Goal: Task Accomplishment & Management: Complete application form

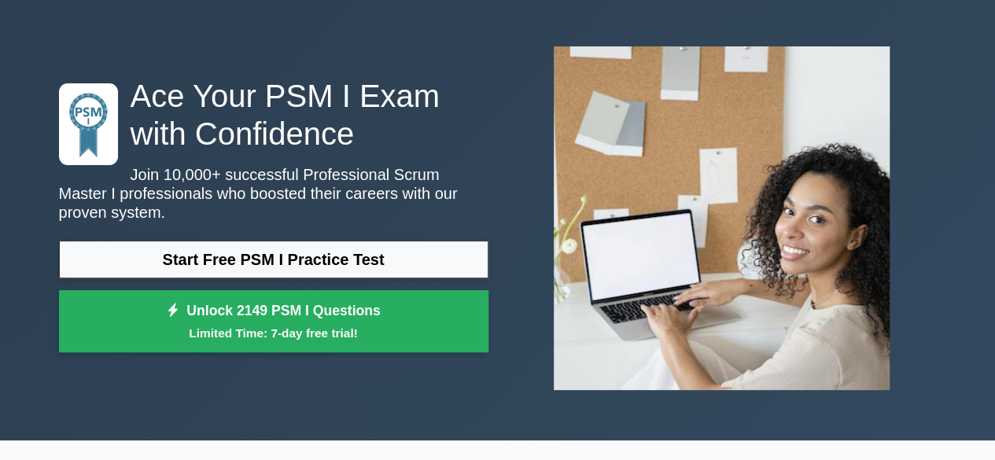
scroll to position [67, 0]
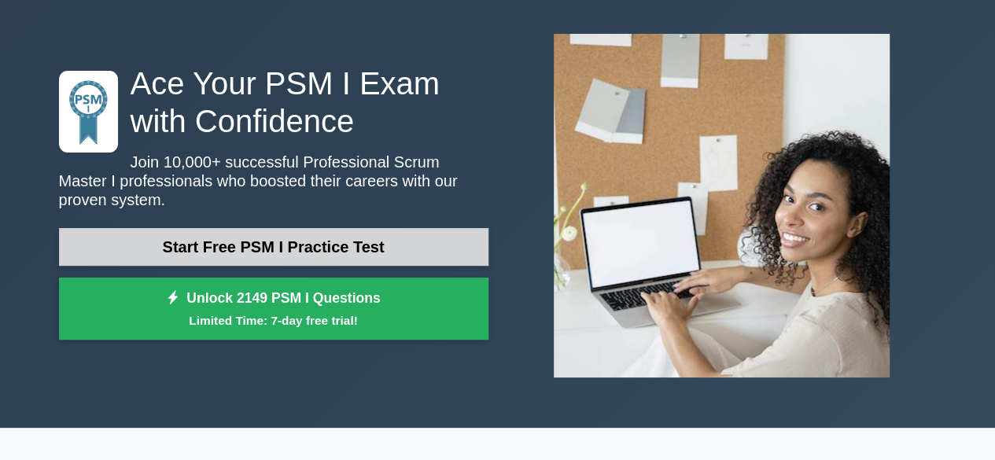
click at [426, 245] on link "Start Free PSM I Practice Test" at bounding box center [273, 247] width 429 height 38
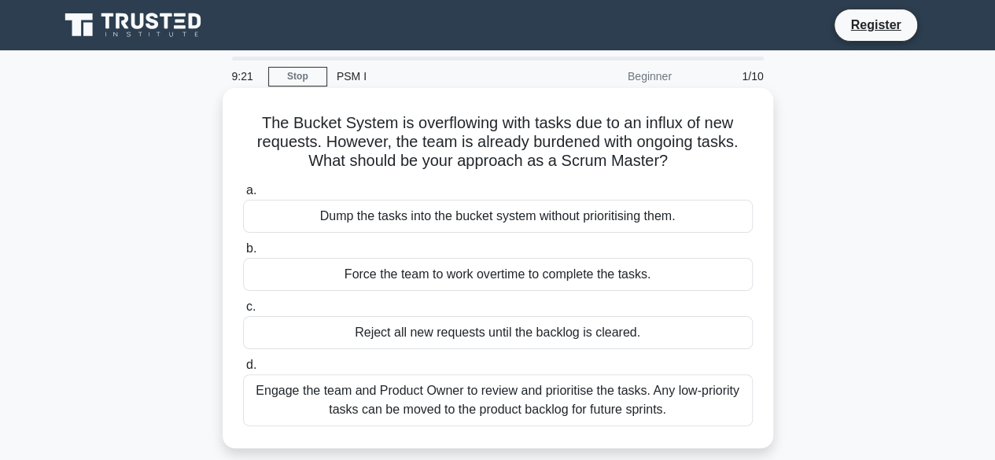
click at [390, 410] on div "Engage the team and Product Owner to review and prioritise the tasks. Any low-p…" at bounding box center [498, 400] width 510 height 52
click at [243, 370] on input "d. Engage the team and Product Owner to review and prioritise the tasks. Any lo…" at bounding box center [243, 365] width 0 height 10
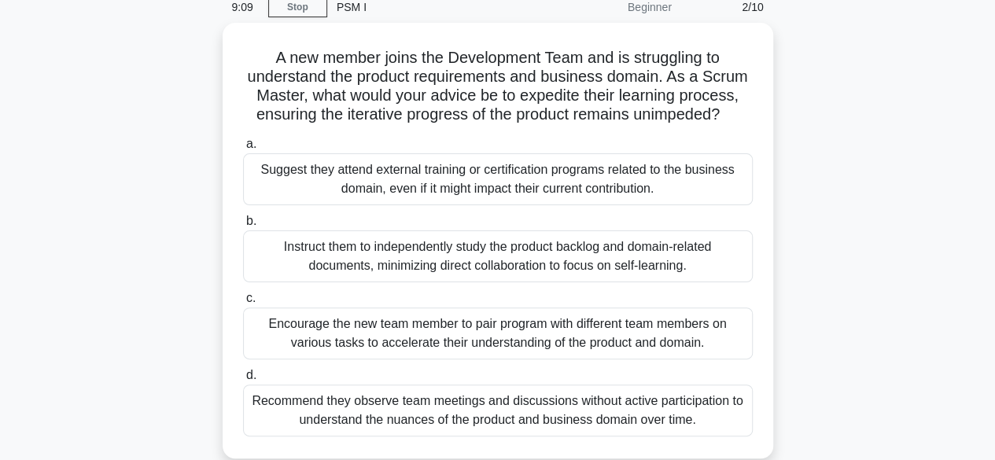
scroll to position [68, 0]
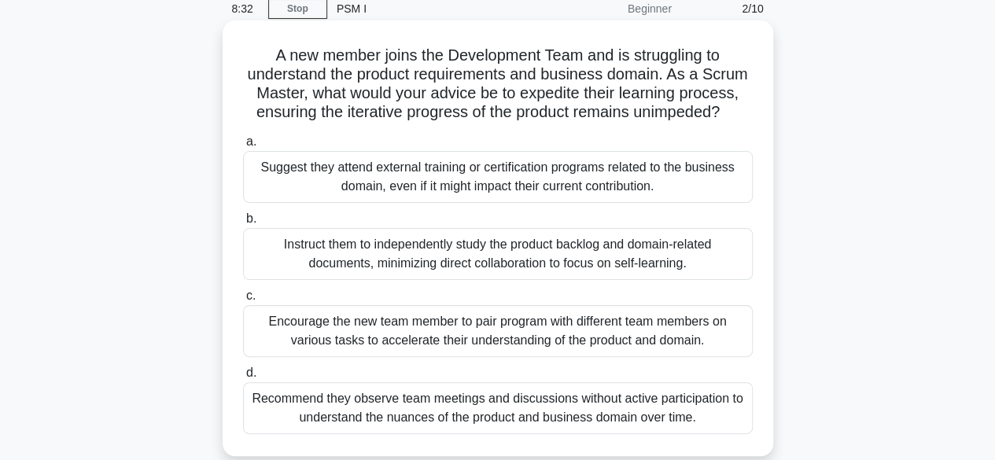
click at [706, 343] on div "Encourage the new team member to pair program with different team members on va…" at bounding box center [498, 331] width 510 height 52
click at [243, 301] on input "c. Encourage the new team member to pair program with different team members on…" at bounding box center [243, 296] width 0 height 10
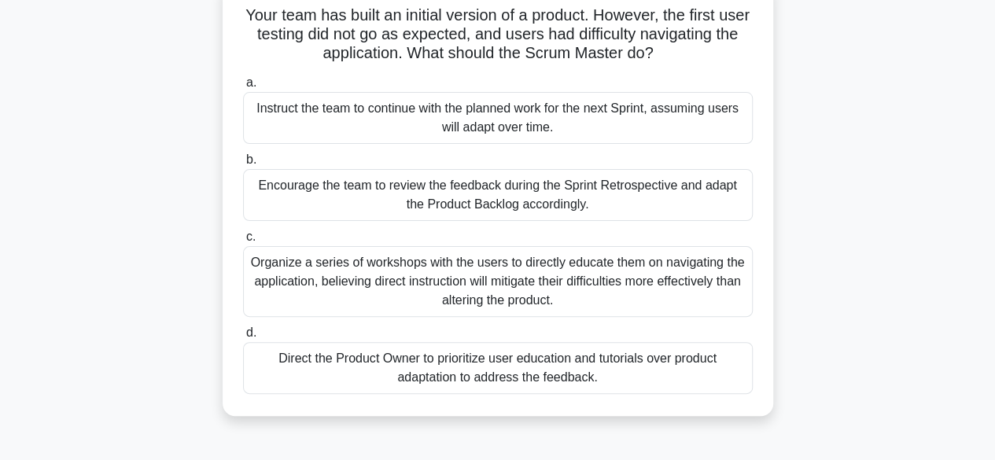
scroll to position [113, 0]
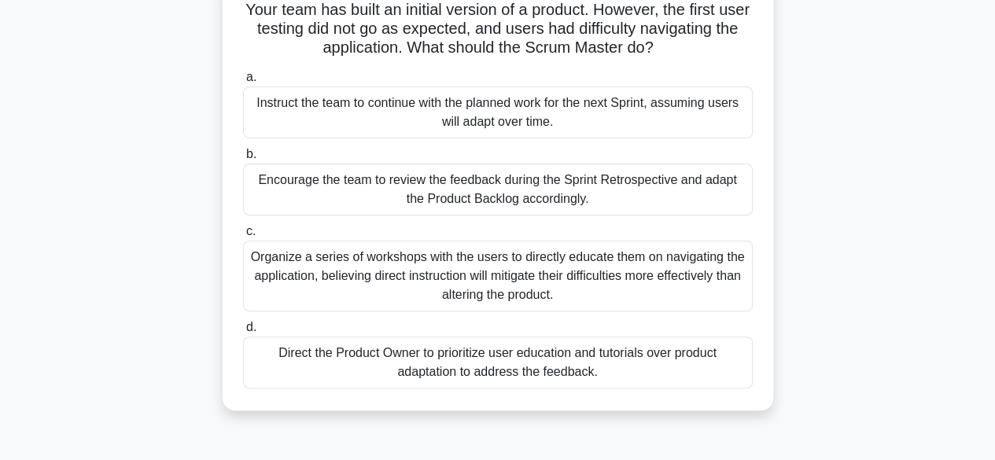
click at [616, 195] on div "Encourage the team to review the feedback during the Sprint Retrospective and a…" at bounding box center [498, 190] width 510 height 52
click at [243, 160] on input "b. Encourage the team to review the feedback during the Sprint Retrospective an…" at bounding box center [243, 154] width 0 height 10
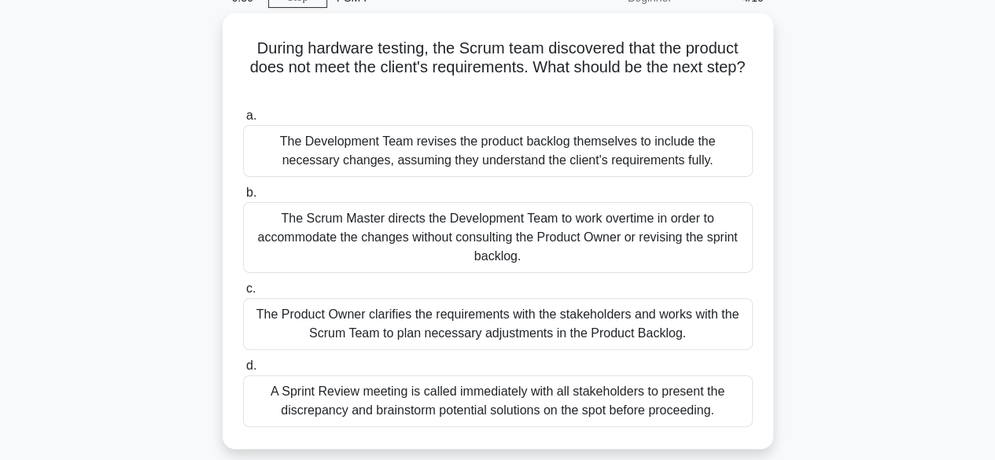
scroll to position [79, 0]
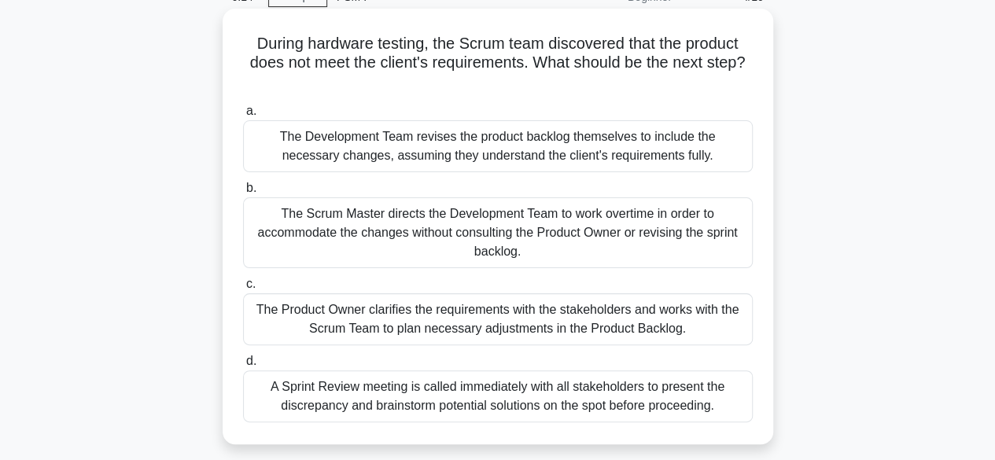
click at [628, 331] on div "The Product Owner clarifies the requirements with the stakeholders and works wi…" at bounding box center [498, 319] width 510 height 52
click at [243, 289] on input "c. The Product Owner clarifies the requirements with the stakeholders and works…" at bounding box center [243, 284] width 0 height 10
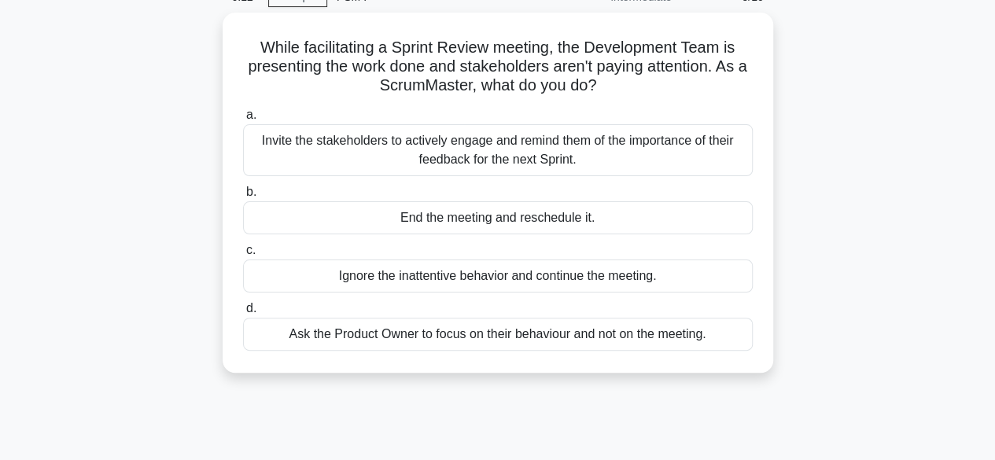
scroll to position [0, 0]
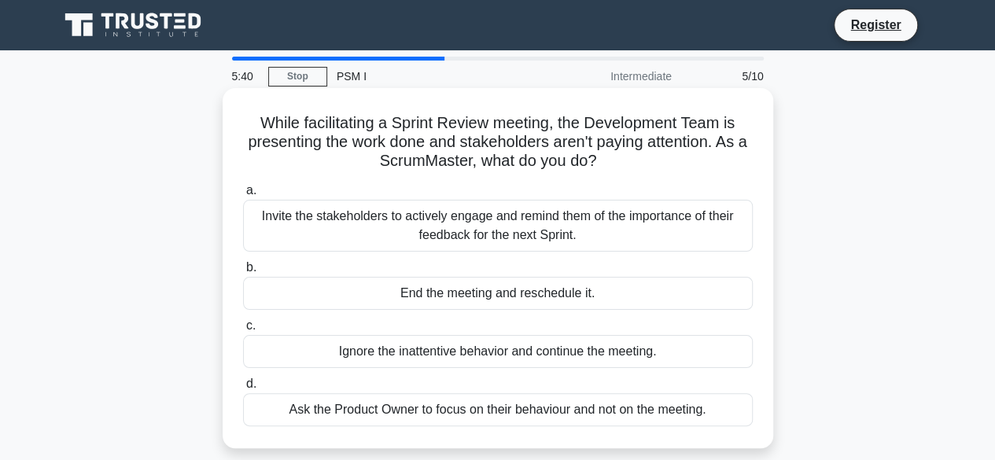
click at [621, 227] on div "Invite the stakeholders to actively engage and remind them of the importance of…" at bounding box center [498, 226] width 510 height 52
click at [243, 196] on input "a. Invite the stakeholders to actively engage and remind them of the importance…" at bounding box center [243, 191] width 0 height 10
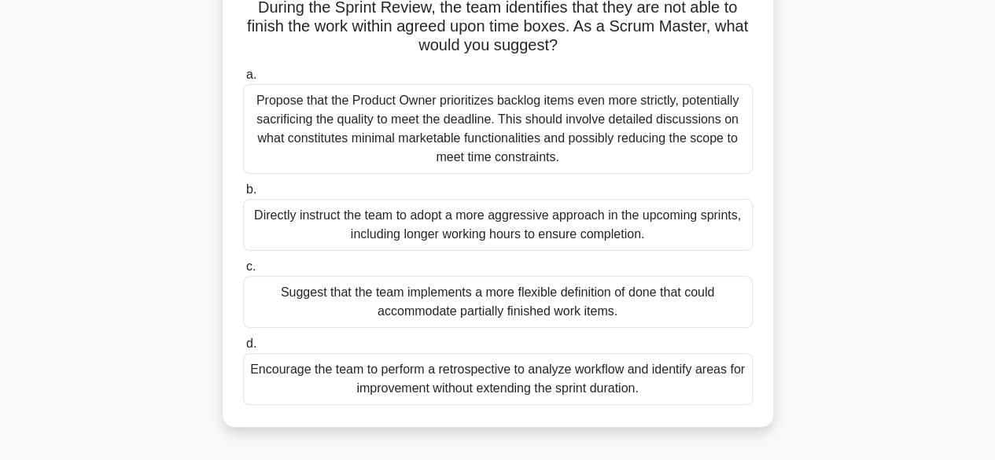
scroll to position [121, 0]
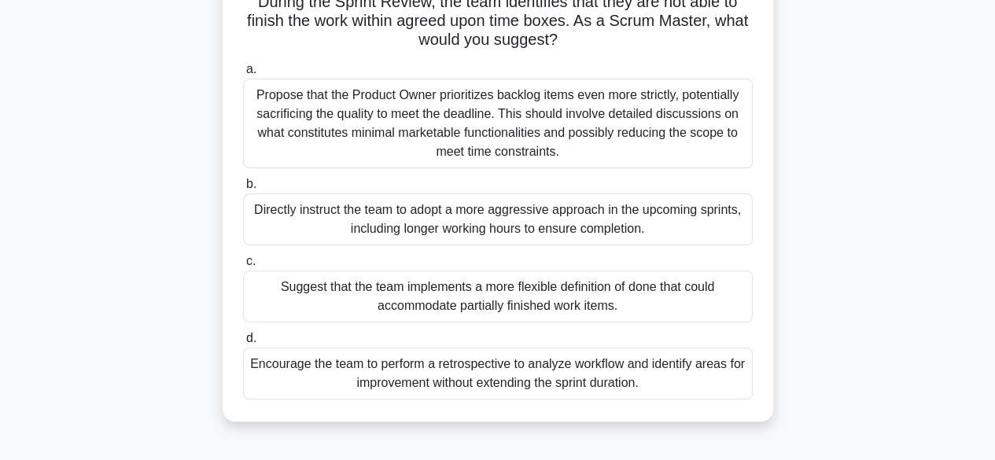
click at [571, 391] on div "Encourage the team to perform a retrospective to analyze workflow and identify …" at bounding box center [498, 374] width 510 height 52
click at [243, 344] on input "d. Encourage the team to perform a retrospective to analyze workflow and identi…" at bounding box center [243, 338] width 0 height 10
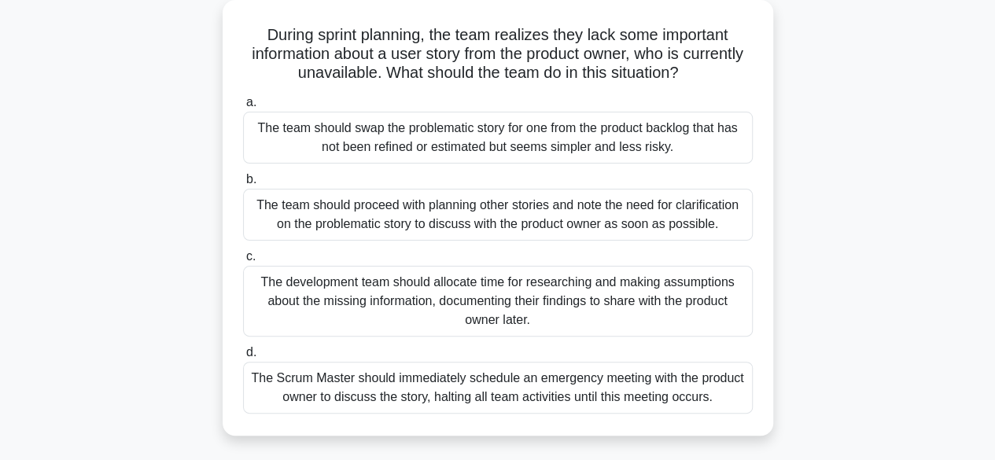
scroll to position [89, 0]
click at [710, 202] on div "The team should proceed with planning other stories and note the need for clari…" at bounding box center [498, 214] width 510 height 52
click at [243, 184] on input "b. The team should proceed with planning other stories and note the need for cl…" at bounding box center [243, 179] width 0 height 10
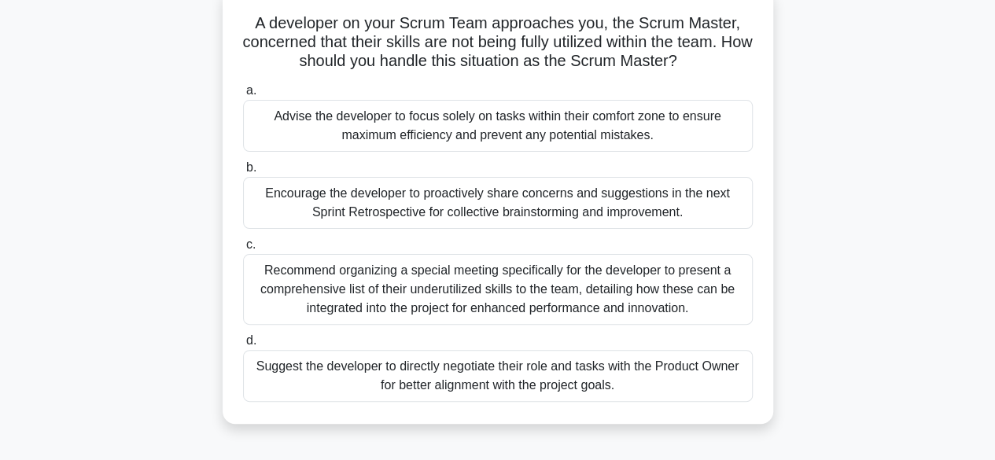
scroll to position [107, 0]
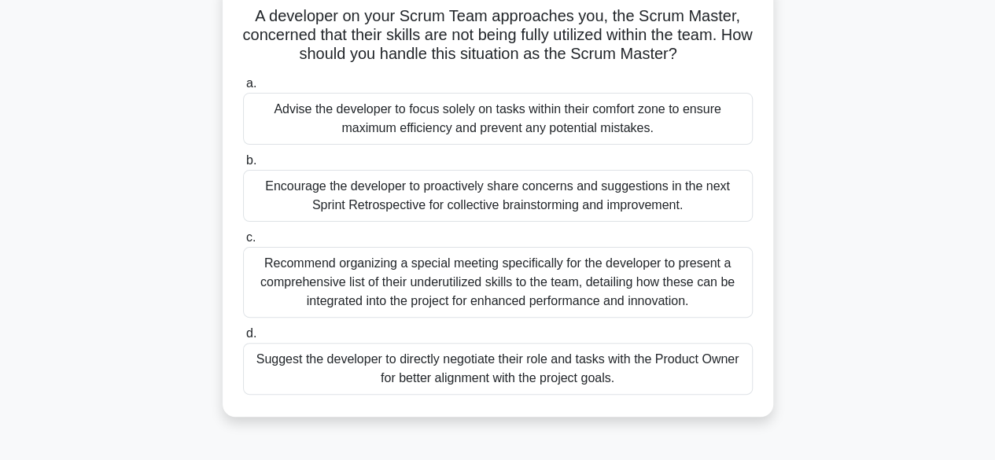
click at [506, 265] on div "Recommend organizing a special meeting specifically for the developer to presen…" at bounding box center [498, 282] width 510 height 71
click at [243, 243] on input "c. Recommend organizing a special meeting specifically for the developer to pre…" at bounding box center [243, 238] width 0 height 10
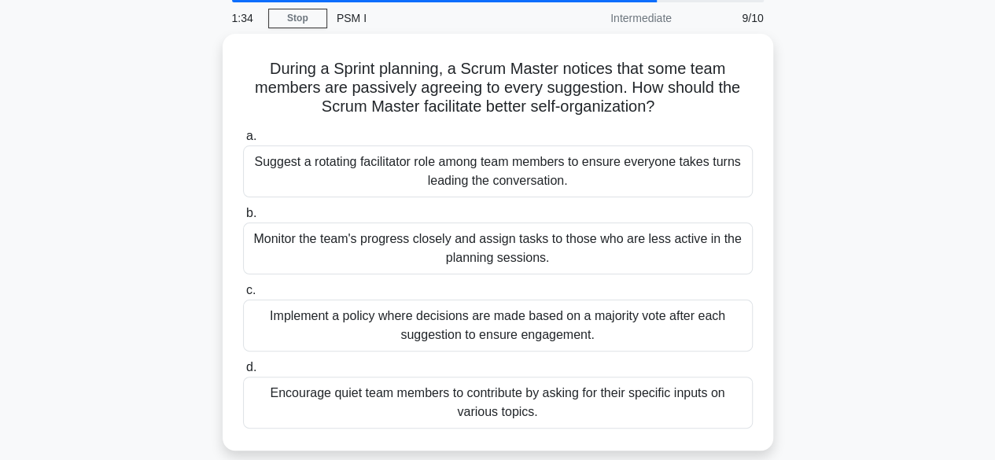
scroll to position [60, 0]
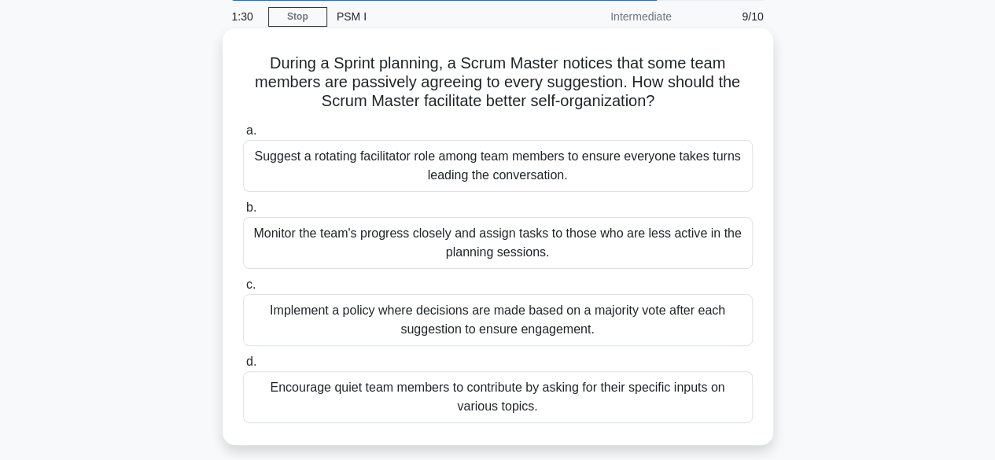
click at [503, 148] on div "Suggest a rotating facilitator role among team members to ensure everyone takes…" at bounding box center [498, 166] width 510 height 52
click at [243, 136] on input "a. Suggest a rotating facilitator role among team members to ensure everyone ta…" at bounding box center [243, 131] width 0 height 10
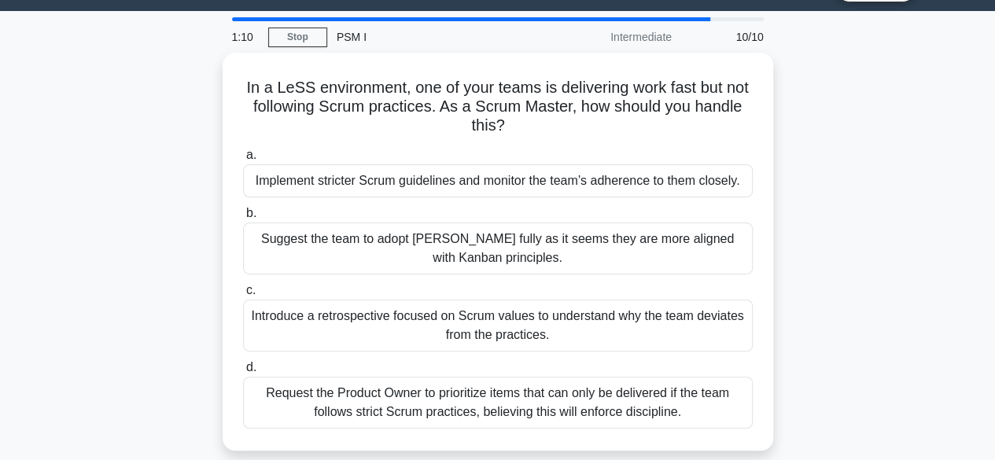
scroll to position [42, 0]
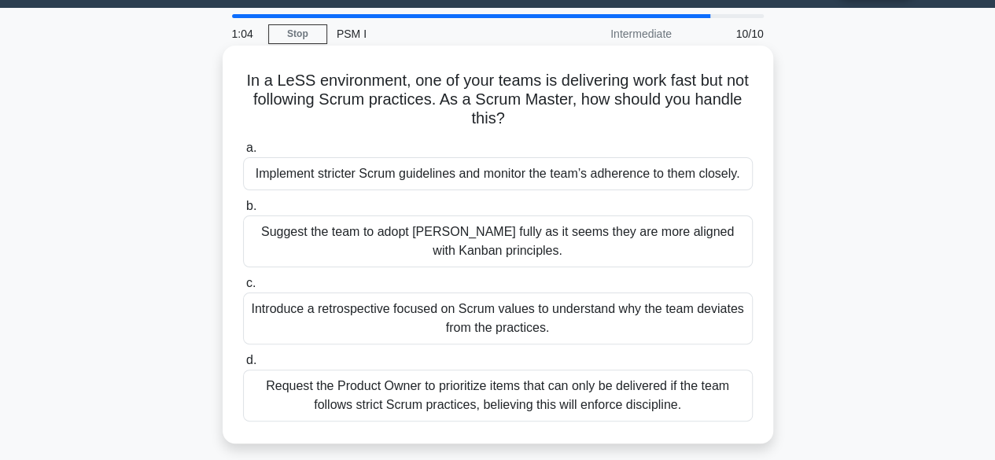
click at [563, 326] on div "Introduce a retrospective focused on Scrum values to understand why the team de…" at bounding box center [498, 319] width 510 height 52
click at [243, 289] on input "c. Introduce a retrospective focused on Scrum values to understand why the team…" at bounding box center [243, 283] width 0 height 10
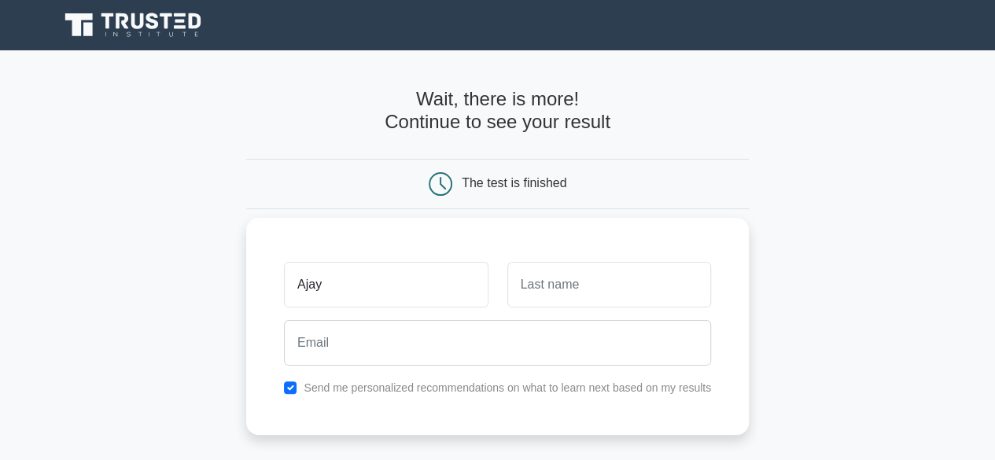
type input "Ajay"
type input "Verma"
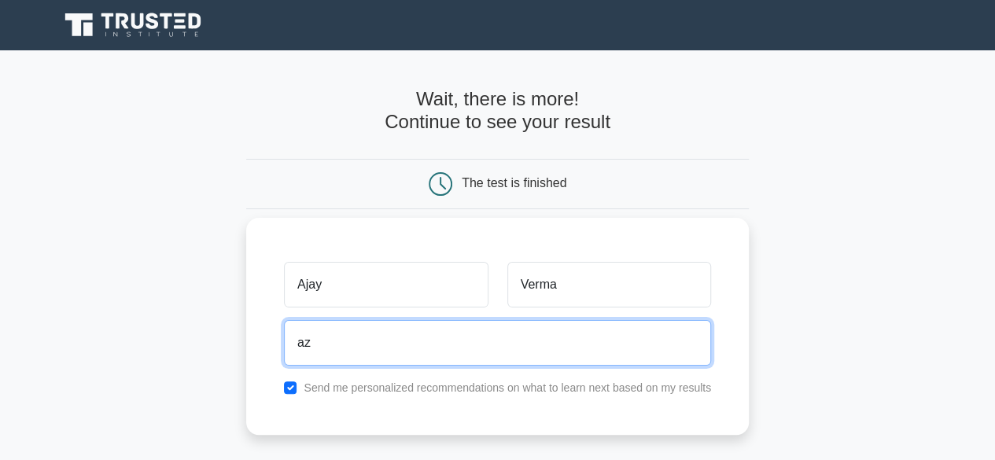
type input "a"
type input "s"
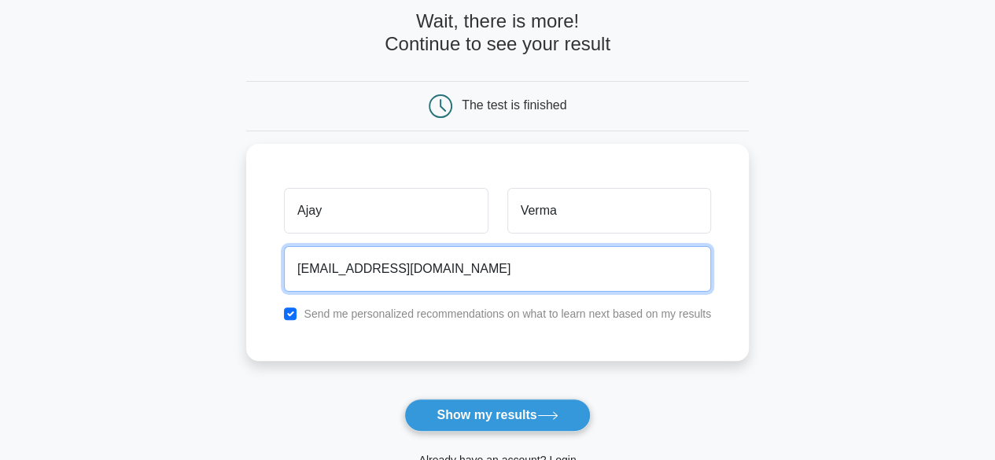
scroll to position [79, 0]
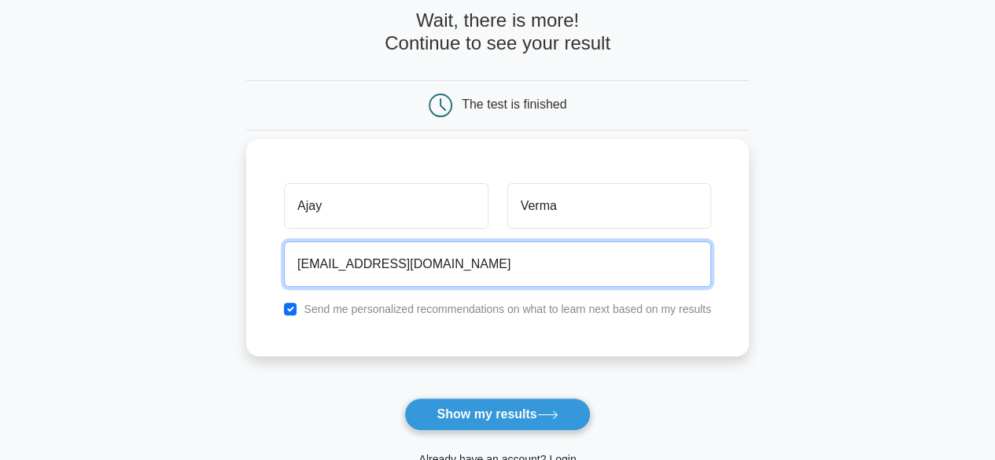
type input "ajverma203@gmail.com"
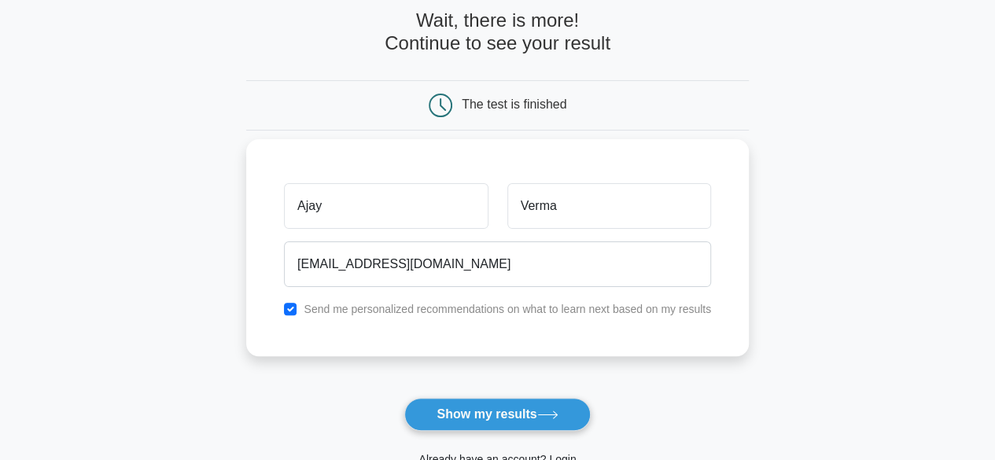
click at [283, 304] on div "Send me personalized recommendations on what to learn next based on my results" at bounding box center [497, 309] width 446 height 19
click at [295, 310] on input "checkbox" at bounding box center [290, 309] width 13 height 13
checkbox input "false"
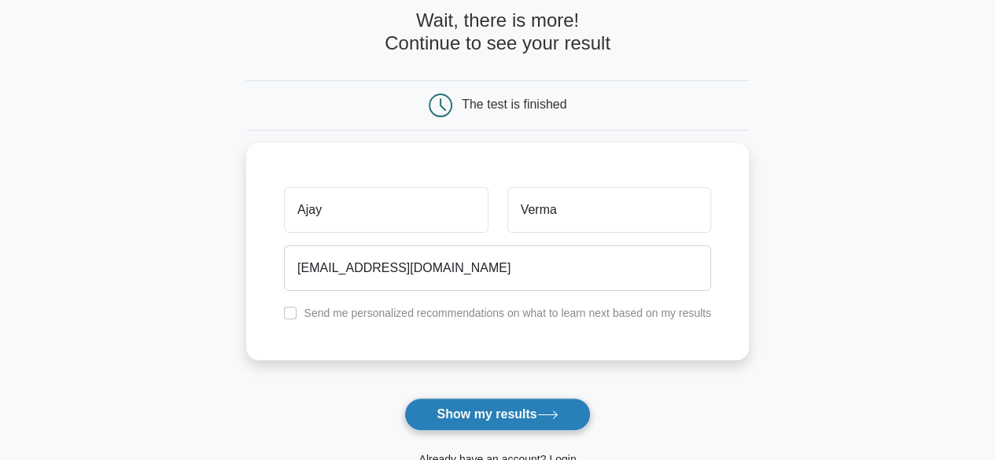
click at [444, 414] on button "Show my results" at bounding box center [497, 414] width 186 height 33
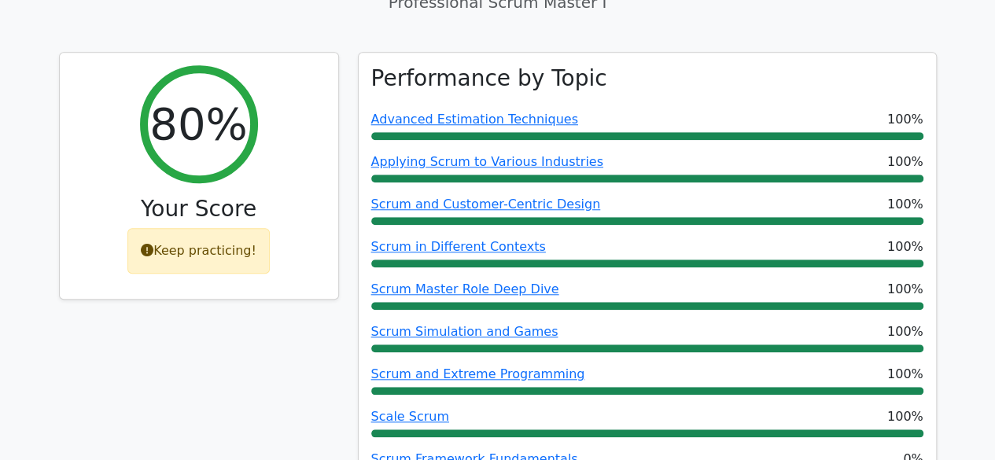
scroll to position [617, 0]
